Goal: Task Accomplishment & Management: Complete application form

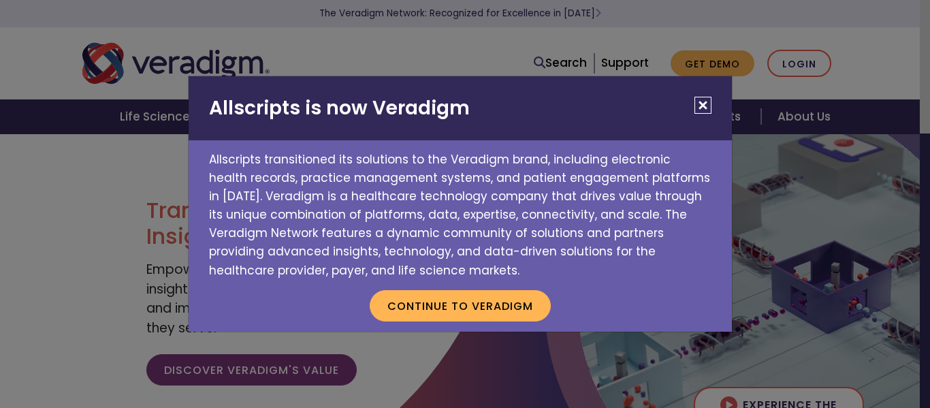
click at [693, 101] on h2 "Allscripts is now Veradigm" at bounding box center [461, 108] width 544 height 64
click at [700, 106] on button "Close" at bounding box center [703, 105] width 17 height 17
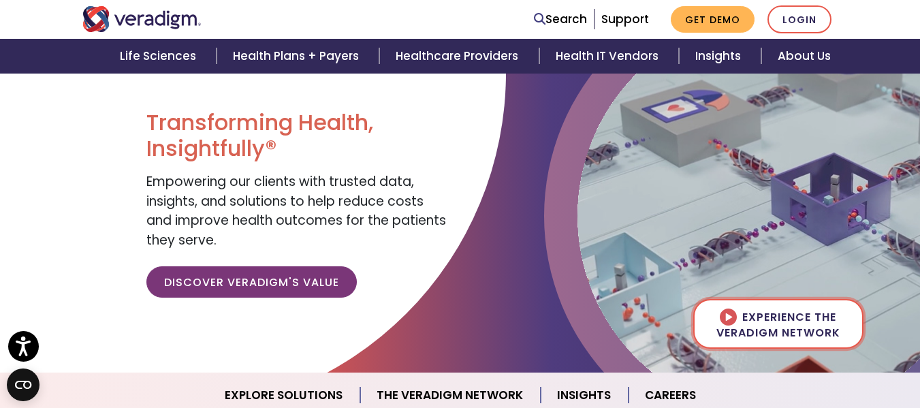
scroll to position [341, 0]
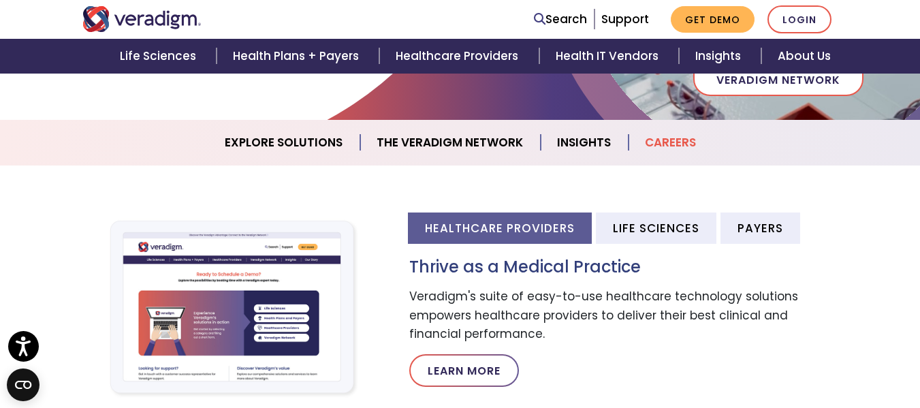
click at [678, 138] on link "Careers" at bounding box center [671, 142] width 84 height 35
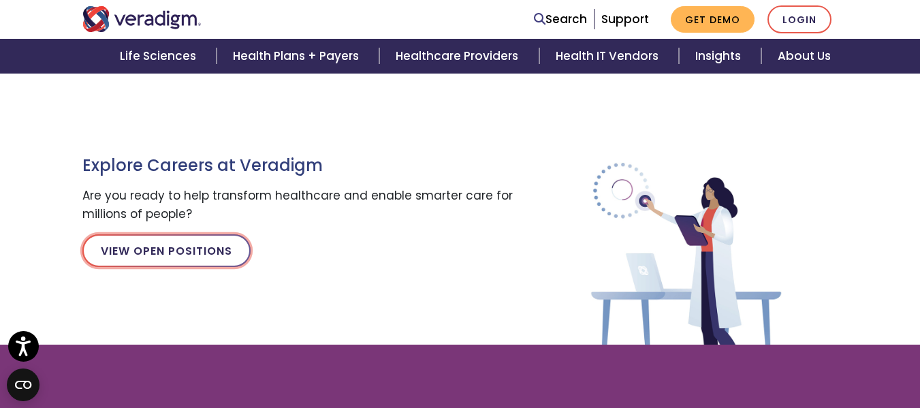
click at [217, 256] on link "View Open Positions" at bounding box center [166, 250] width 168 height 33
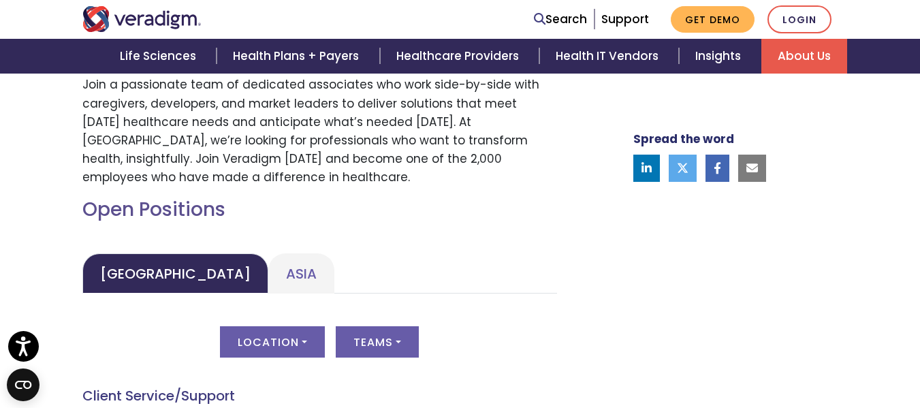
scroll to position [545, 0]
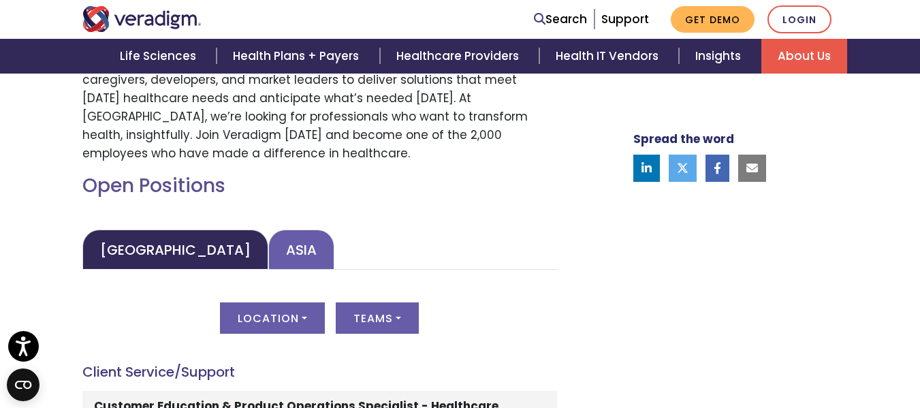
click at [268, 248] on link "Asia" at bounding box center [301, 250] width 66 height 40
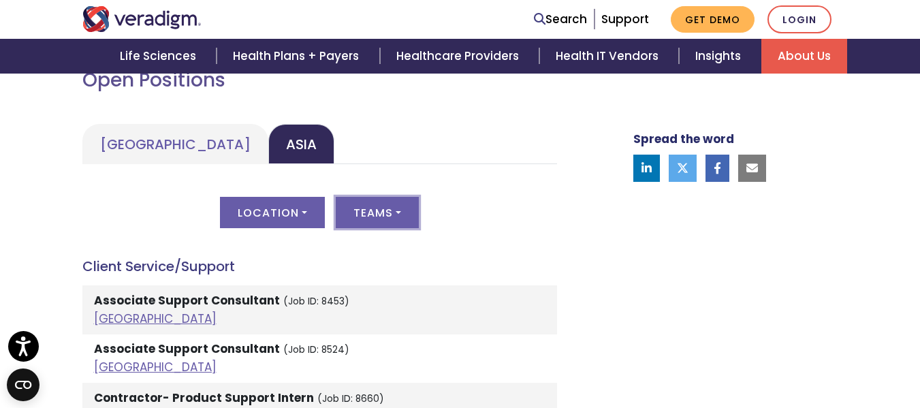
scroll to position [681, 0]
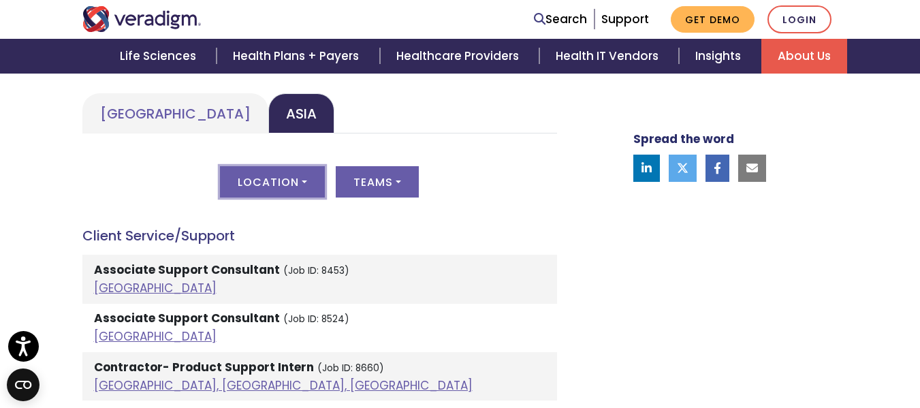
click at [294, 185] on button "Location" at bounding box center [272, 181] width 105 height 31
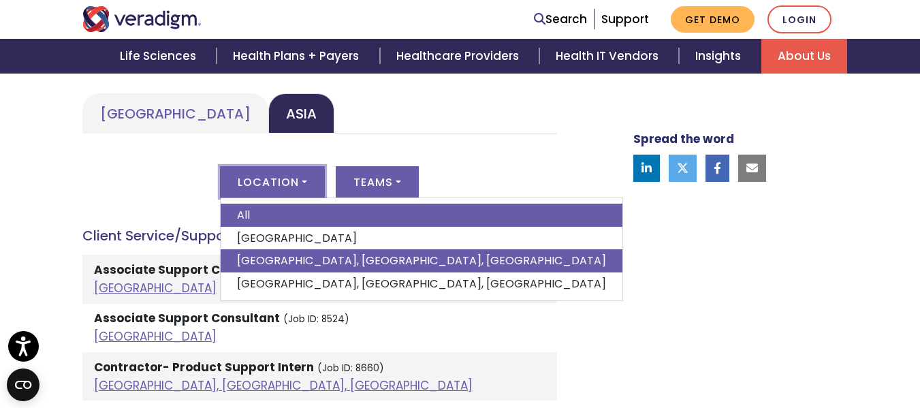
click at [277, 268] on link "Pune, Maharashtra, India" at bounding box center [422, 260] width 402 height 23
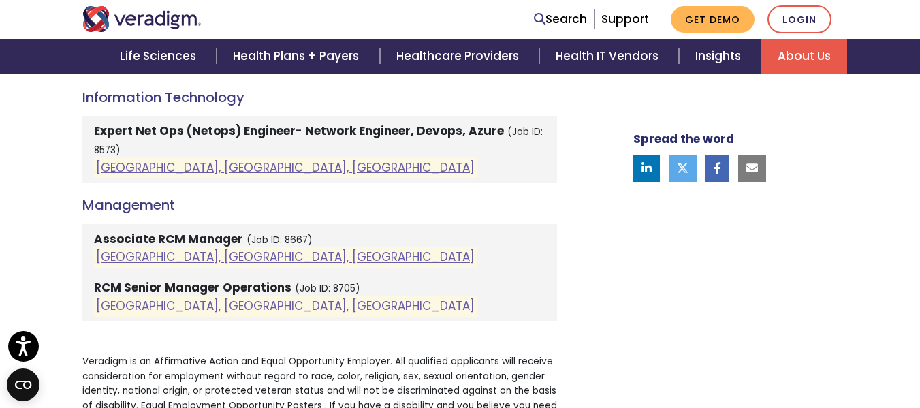
scroll to position [1226, 0]
